Goal: Task Accomplishment & Management: Manage account settings

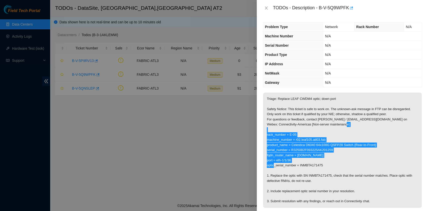
scroll to position [33, 0]
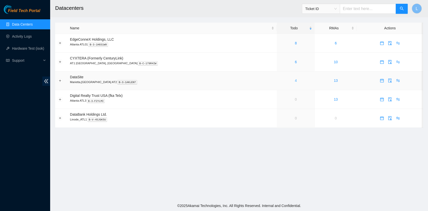
click at [295, 81] on link "4" at bounding box center [296, 81] width 2 height 4
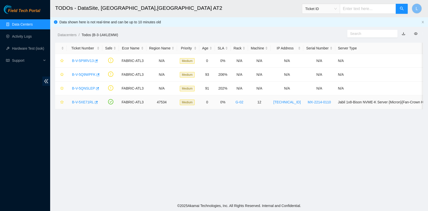
click at [85, 100] on link "B-V-5XE71RL" at bounding box center [83, 102] width 22 height 4
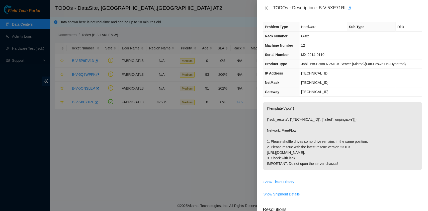
click at [268, 10] on icon "close" at bounding box center [266, 8] width 3 height 3
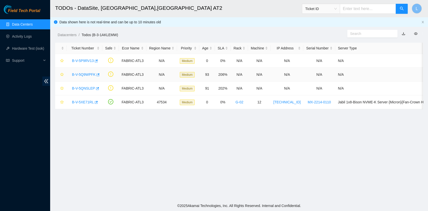
click at [91, 74] on link "B-V-5Q9WPFK" at bounding box center [84, 75] width 24 height 4
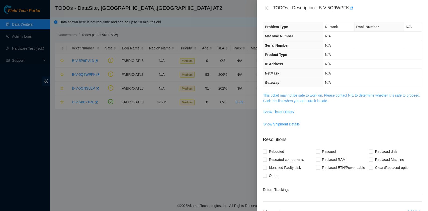
click at [317, 99] on link "This ticket may not be safe to work on. Please contact NIE to determine whether…" at bounding box center [341, 98] width 157 height 10
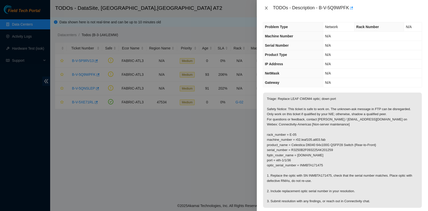
click at [266, 8] on icon "close" at bounding box center [267, 8] width 4 height 4
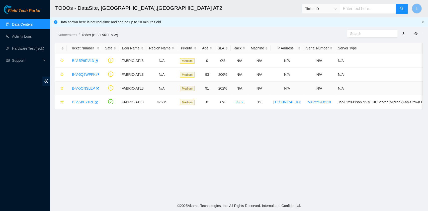
click at [80, 86] on link "B-V-5QNSLEP" at bounding box center [83, 88] width 23 height 4
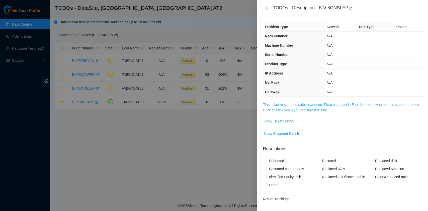
click at [303, 108] on link "This ticket may not be safe to work on. Please contact NIE to determine whether…" at bounding box center [341, 108] width 157 height 10
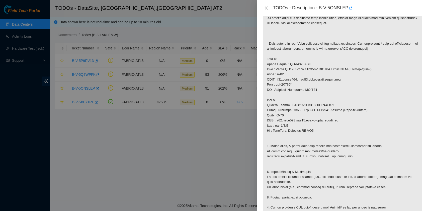
scroll to position [67, 0]
